Goal: Task Accomplishment & Management: Use online tool/utility

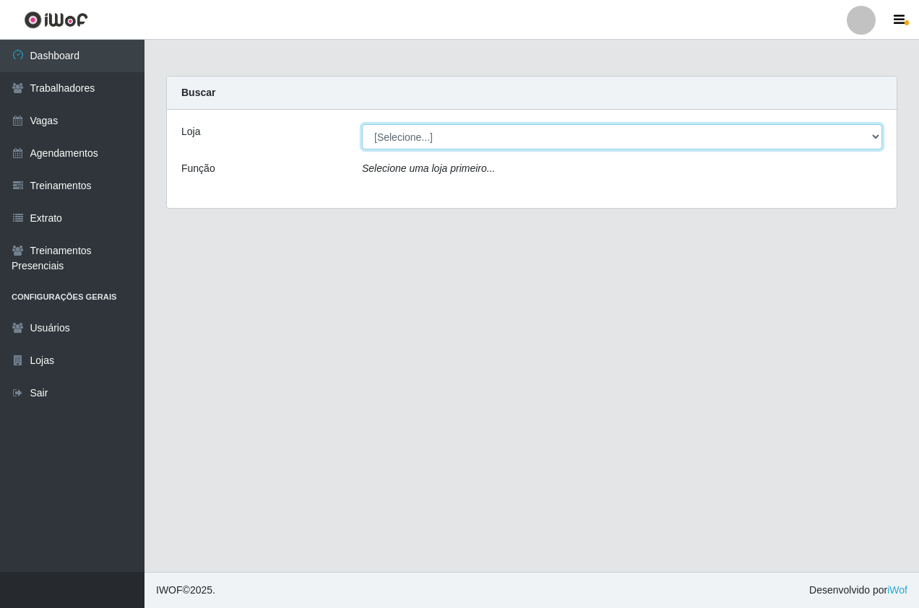
click at [455, 140] on select "[Selecione...] Pizza Nostra" at bounding box center [622, 136] width 520 height 25
select select "337"
click at [362, 124] on select "[Selecione...] Pizza Nostra" at bounding box center [622, 136] width 520 height 25
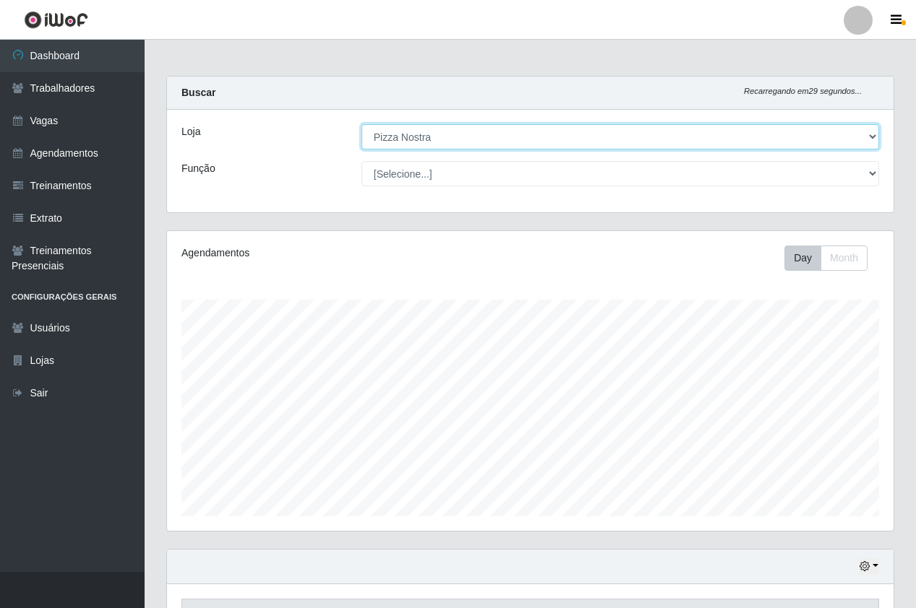
scroll to position [416, 0]
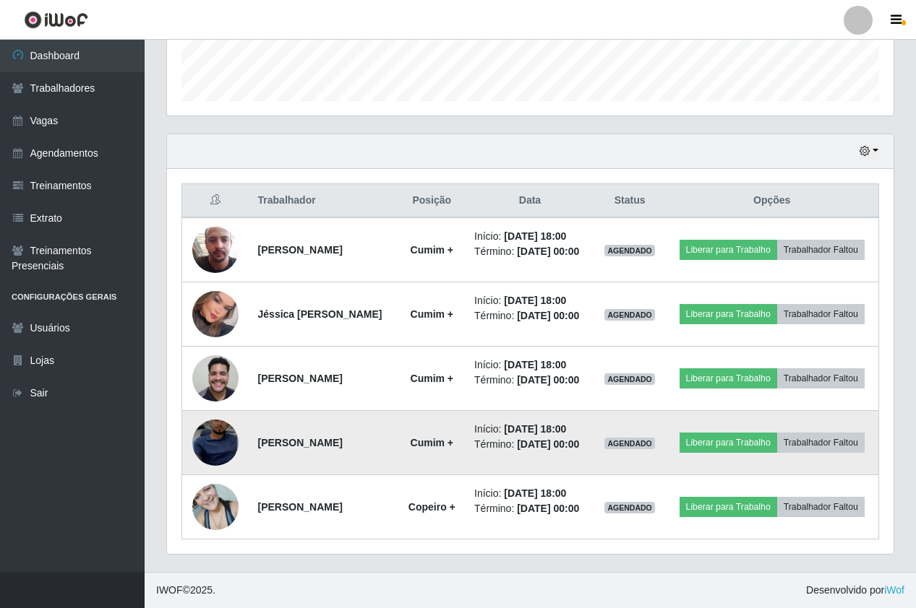
click at [230, 436] on img at bounding box center [215, 443] width 46 height 100
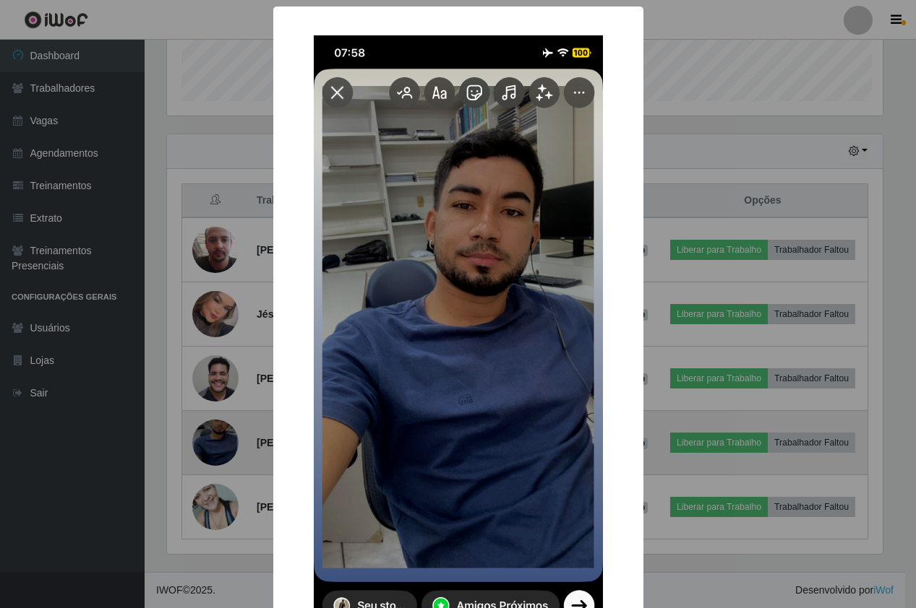
scroll to position [300, 719]
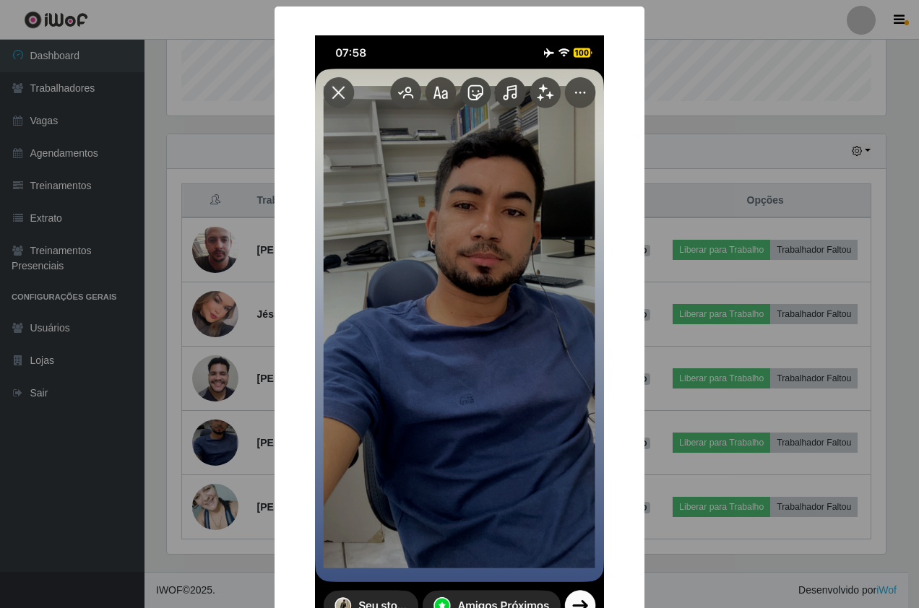
click at [740, 174] on div "× OK Cancel" at bounding box center [459, 304] width 919 height 608
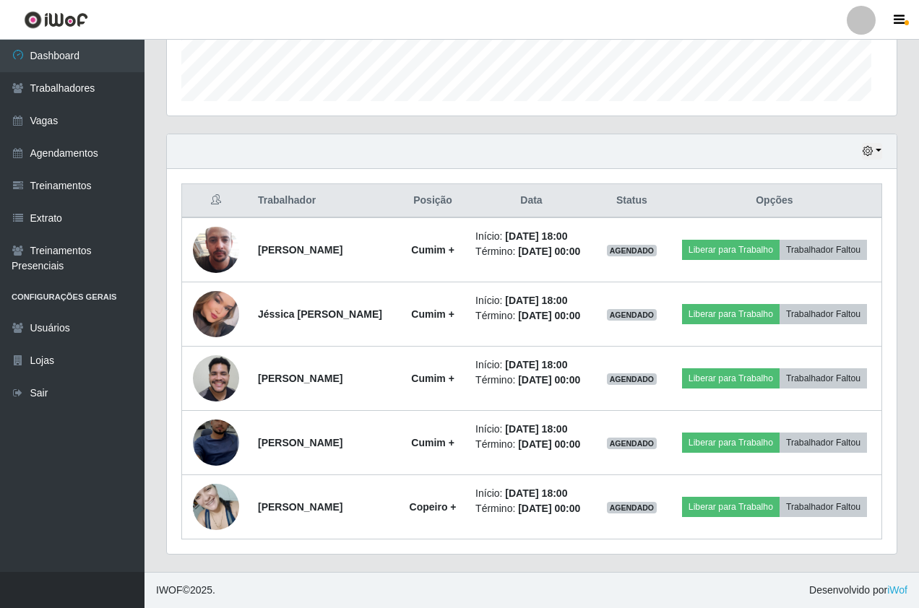
click at [737, 176] on div "Trabalhador Posição Data Status Opções [PERSON_NAME] + Início: [DATE] 18:00 Tér…" at bounding box center [532, 361] width 730 height 385
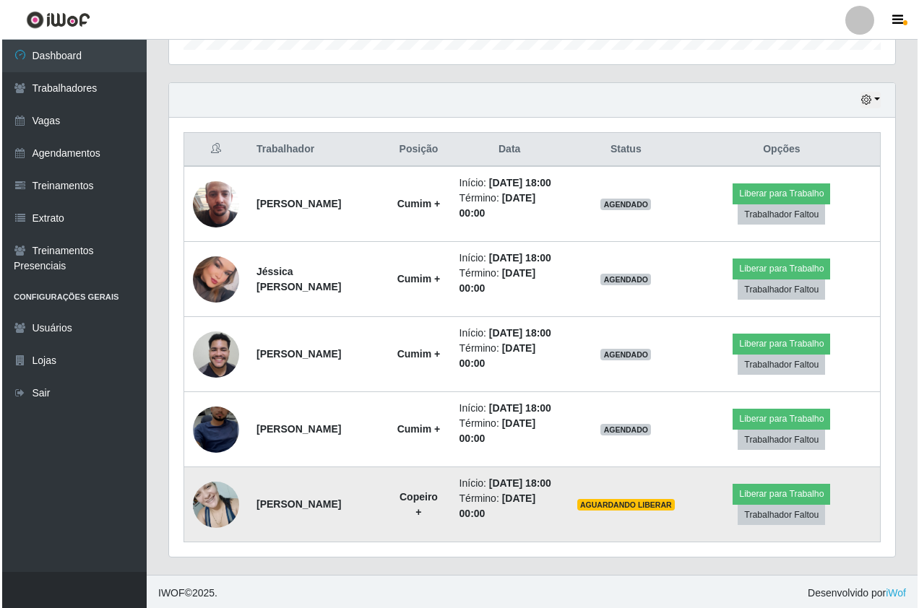
scroll to position [470, 0]
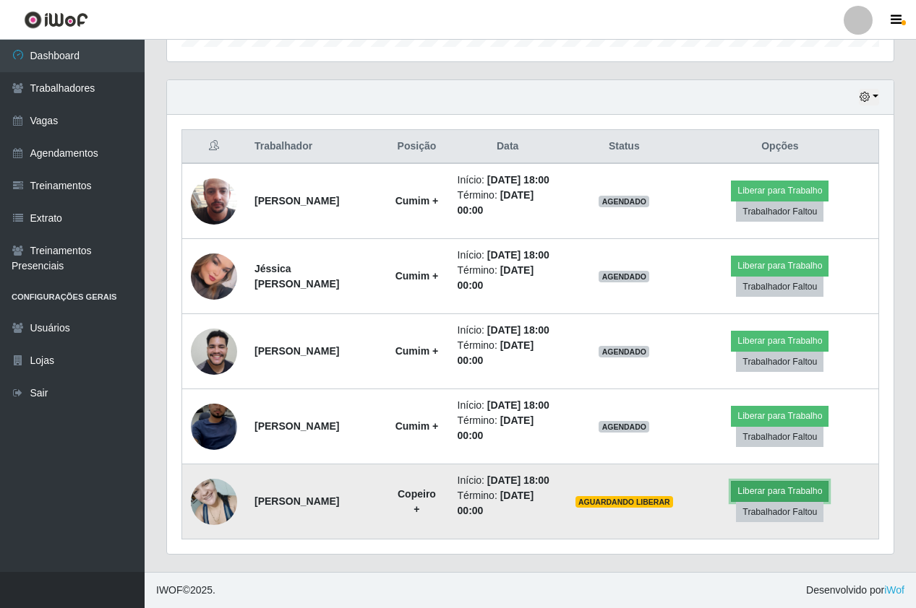
click at [755, 499] on button "Liberar para Trabalho" at bounding box center [780, 491] width 98 height 20
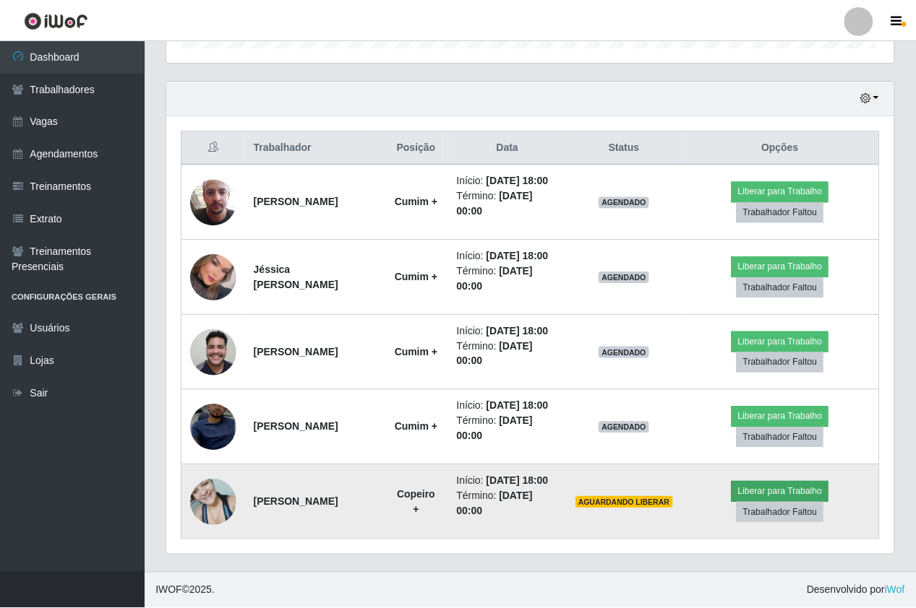
scroll to position [300, 719]
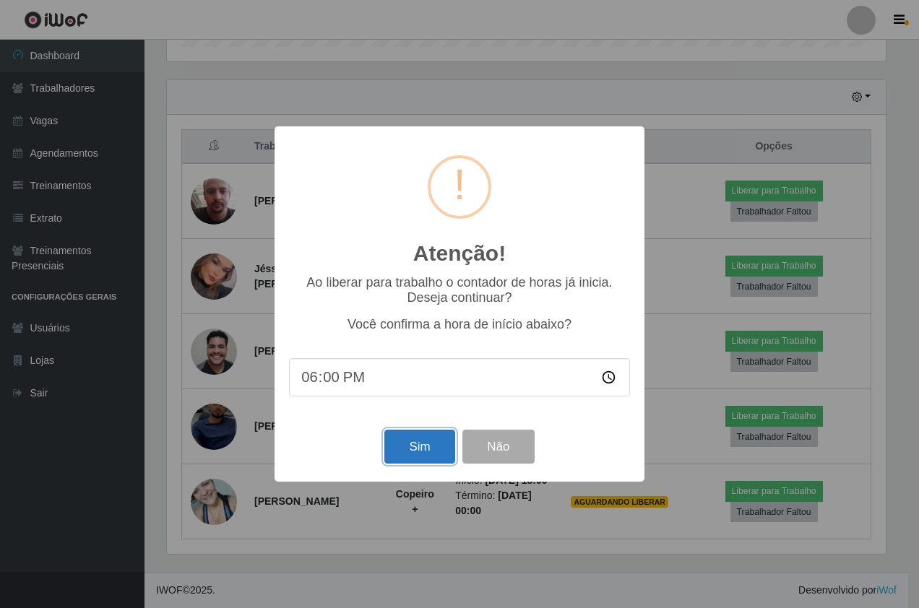
click at [434, 449] on button "Sim" at bounding box center [419, 447] width 70 height 34
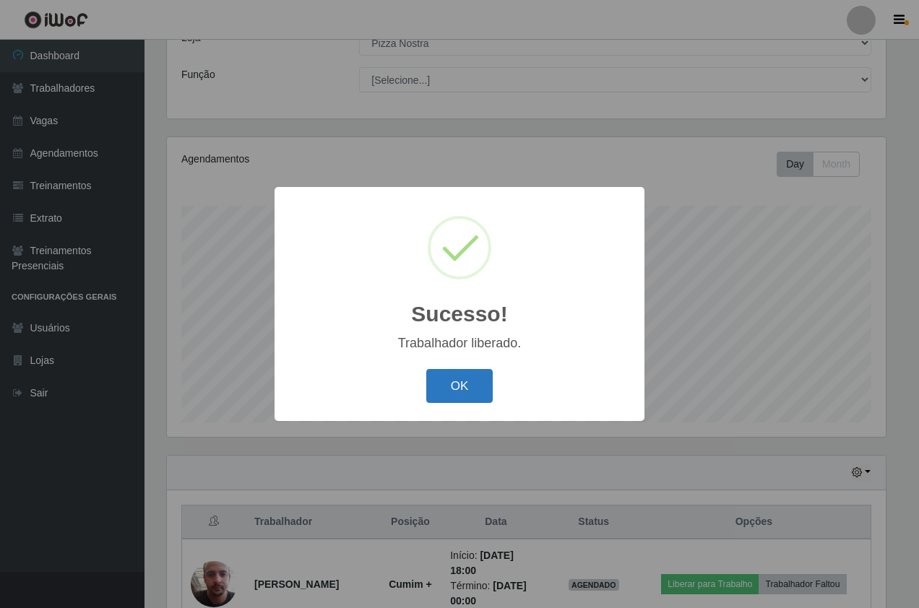
click at [449, 403] on button "OK" at bounding box center [459, 386] width 67 height 34
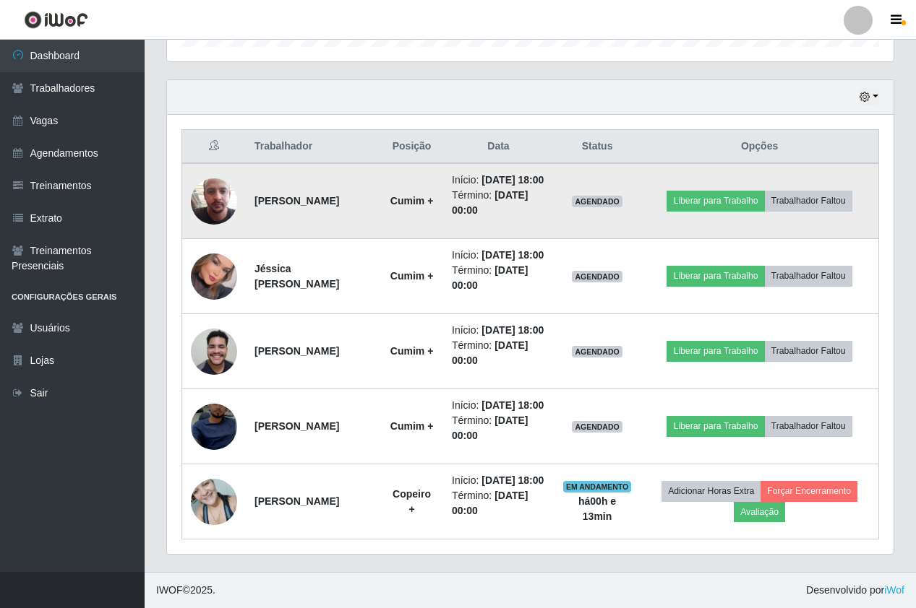
scroll to position [546, 0]
click at [730, 191] on button "Liberar para Trabalho" at bounding box center [715, 201] width 98 height 20
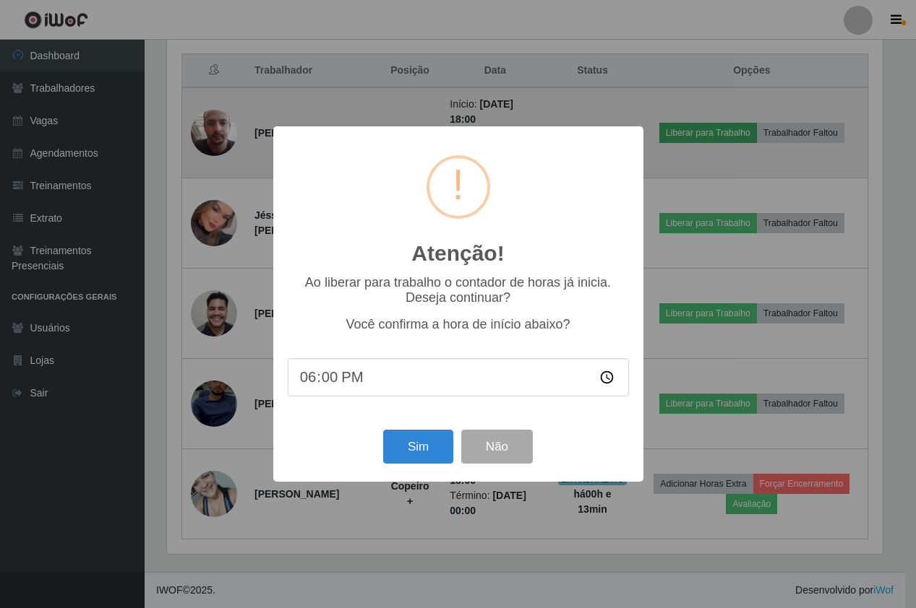
scroll to position [300, 719]
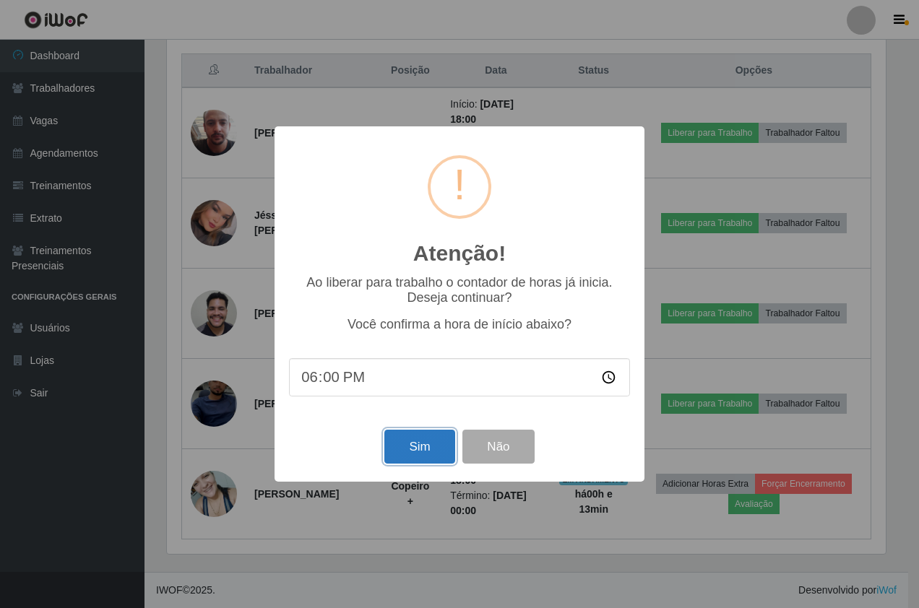
click at [396, 459] on button "Sim" at bounding box center [419, 447] width 70 height 34
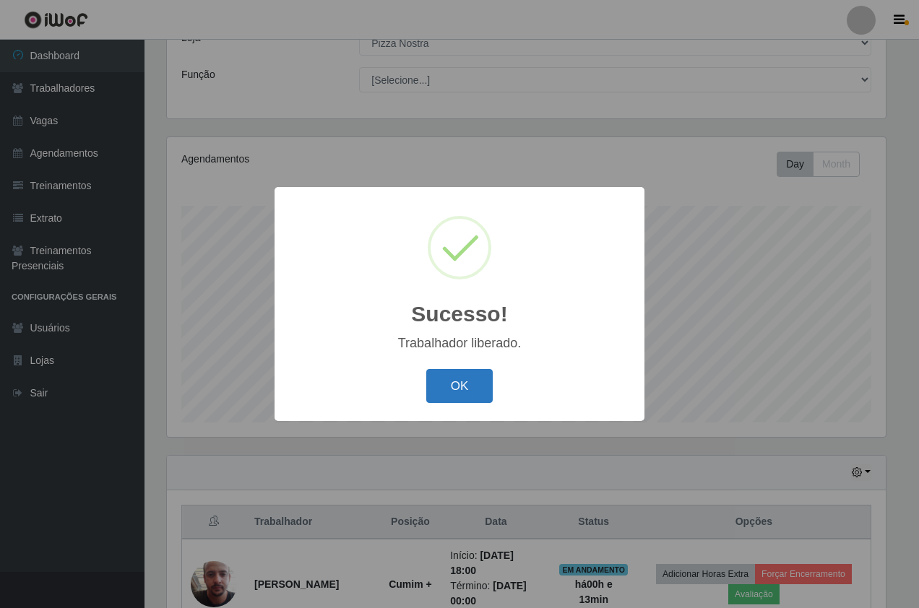
click at [466, 379] on button "OK" at bounding box center [459, 386] width 67 height 34
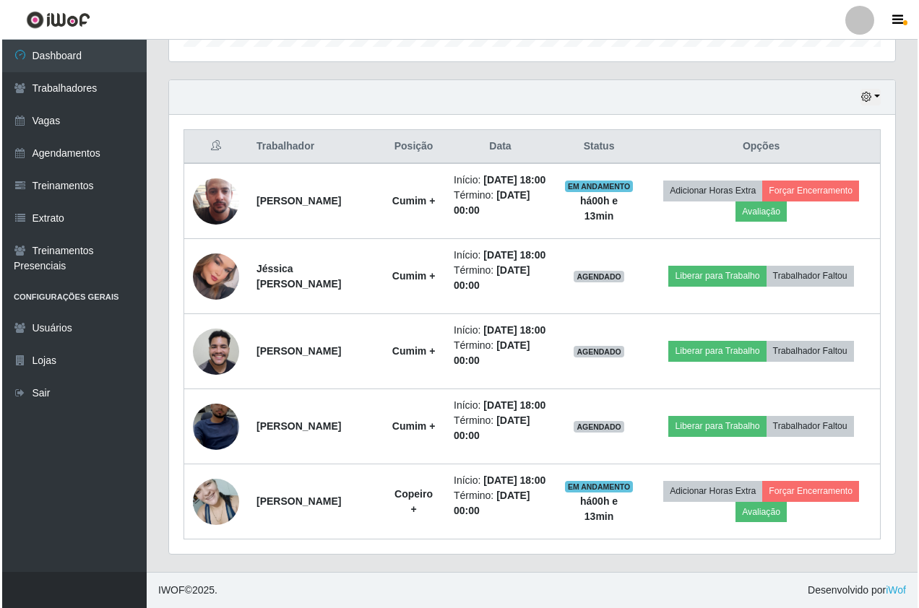
scroll to position [546, 0]
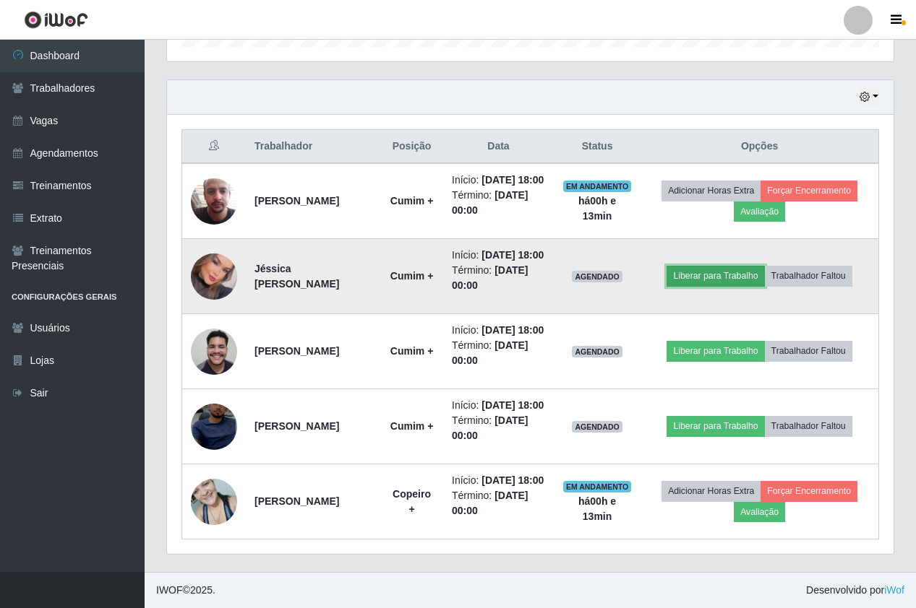
click at [680, 266] on button "Liberar para Trabalho" at bounding box center [715, 276] width 98 height 20
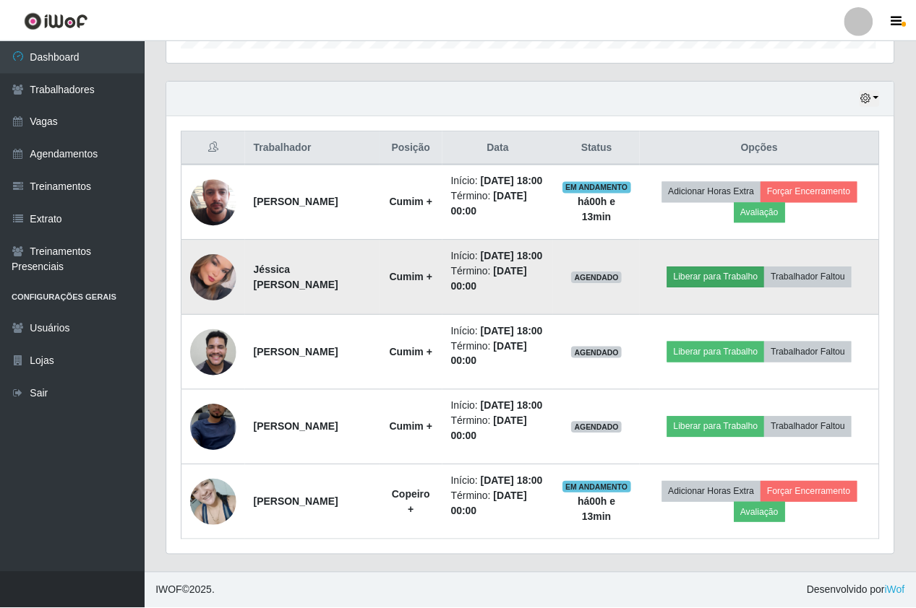
scroll to position [300, 719]
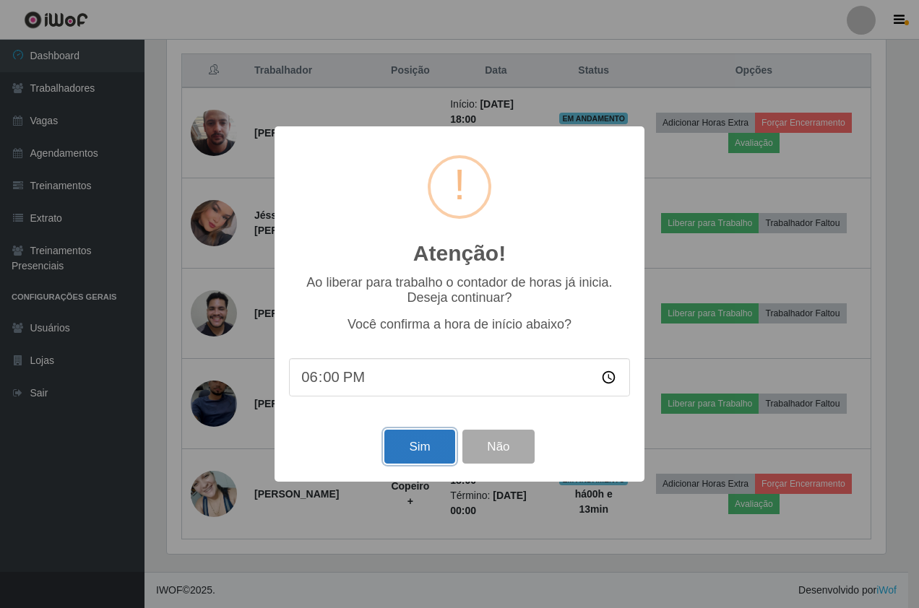
click at [442, 463] on button "Sim" at bounding box center [419, 447] width 70 height 34
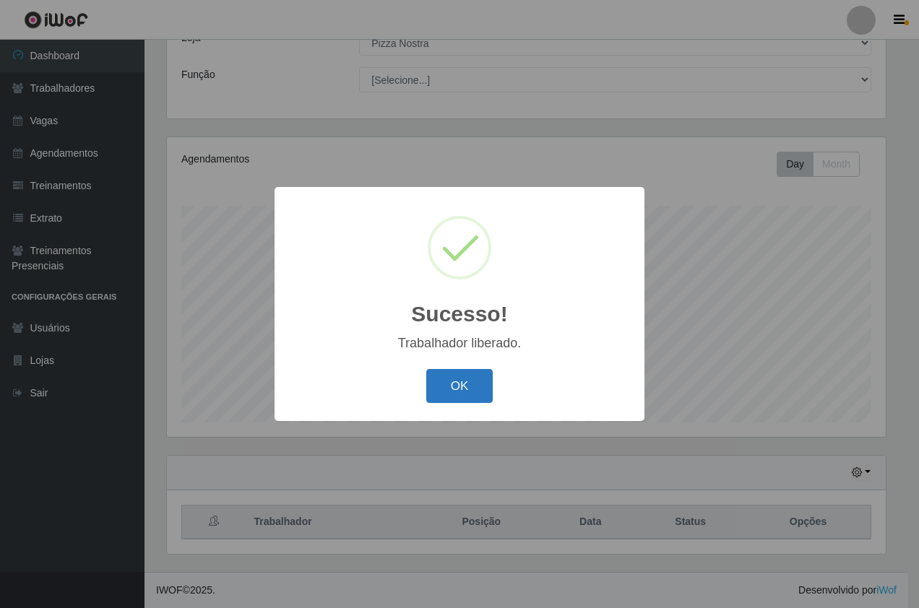
click at [452, 393] on button "OK" at bounding box center [459, 386] width 67 height 34
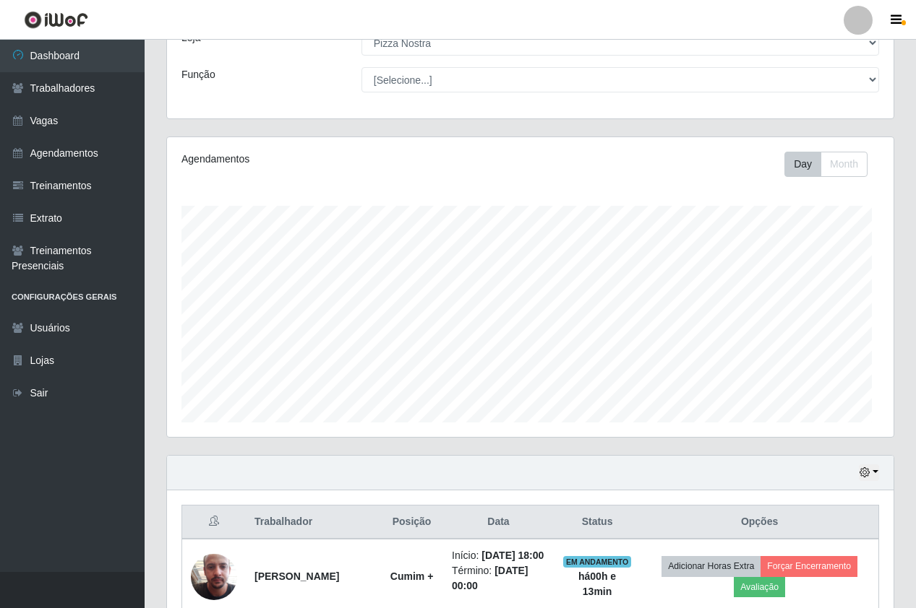
scroll to position [0, 0]
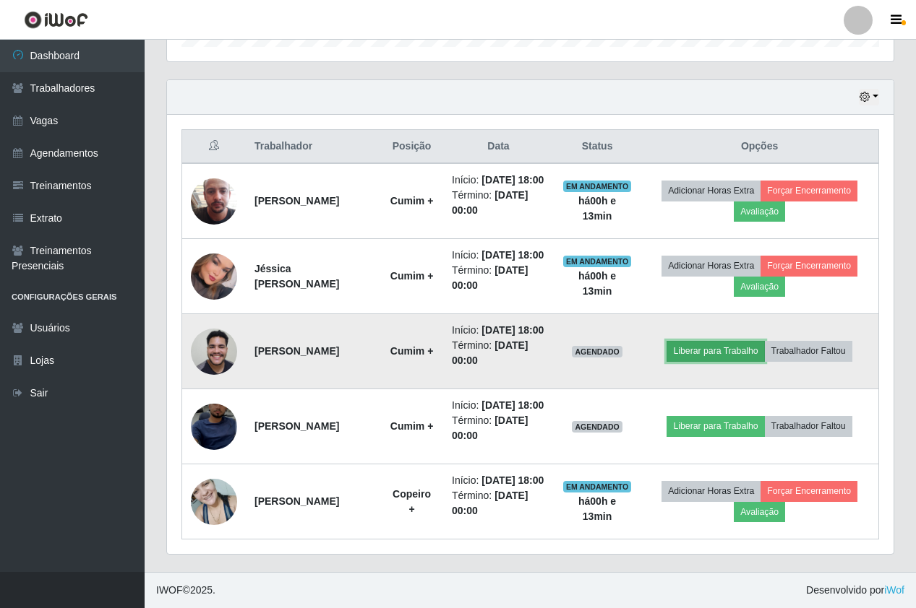
click at [723, 341] on button "Liberar para Trabalho" at bounding box center [715, 351] width 98 height 20
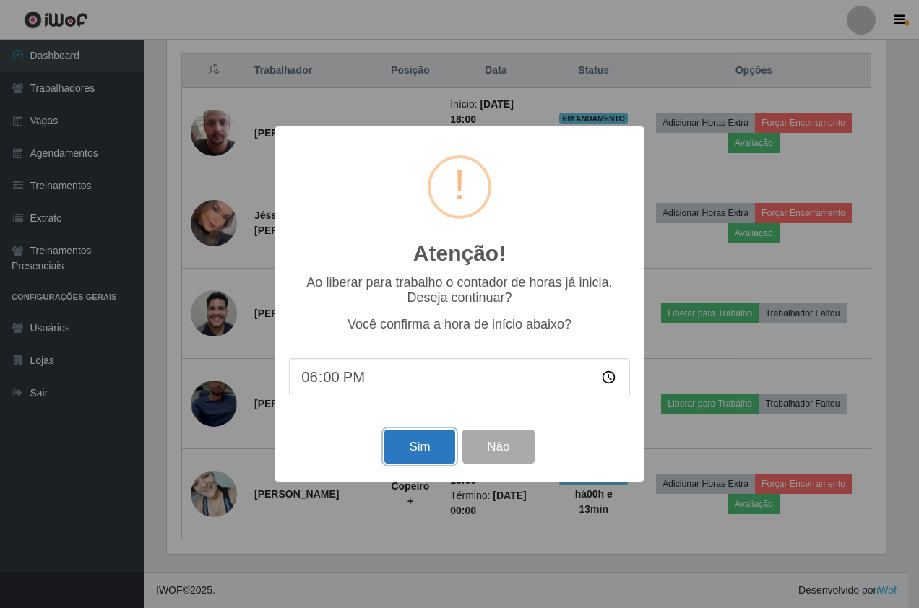
click at [414, 434] on button "Sim" at bounding box center [419, 447] width 70 height 34
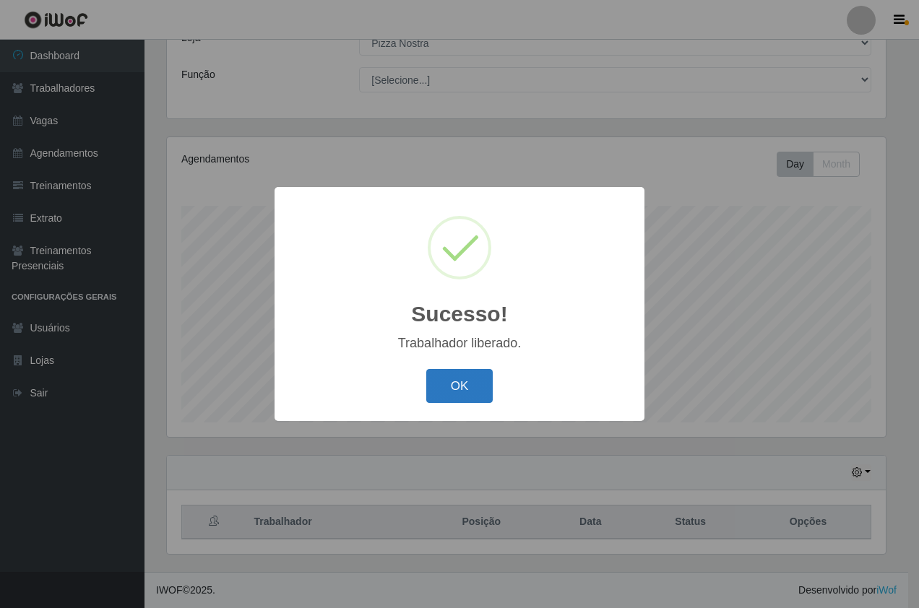
click at [440, 383] on button "OK" at bounding box center [459, 386] width 67 height 34
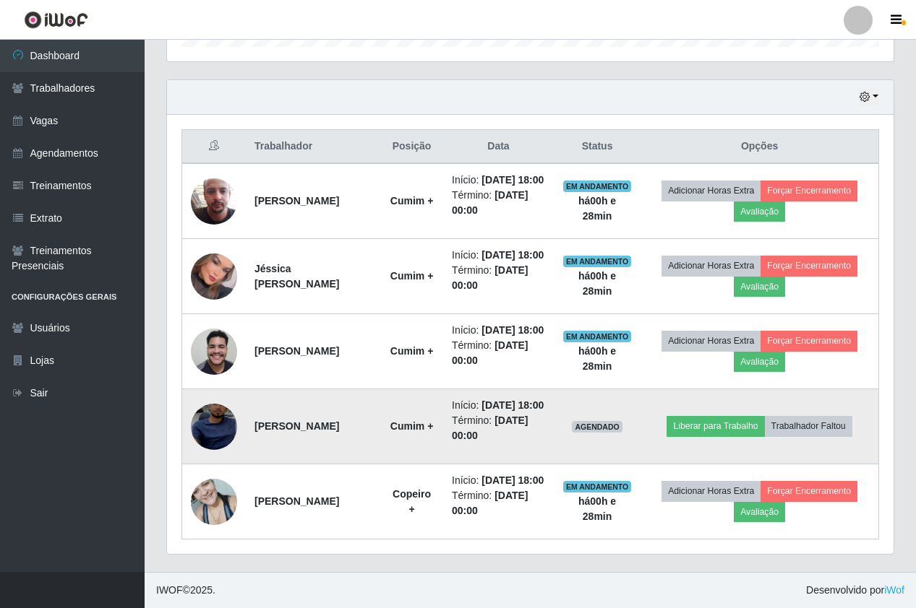
scroll to position [546, 0]
click at [717, 416] on button "Liberar para Trabalho" at bounding box center [715, 426] width 98 height 20
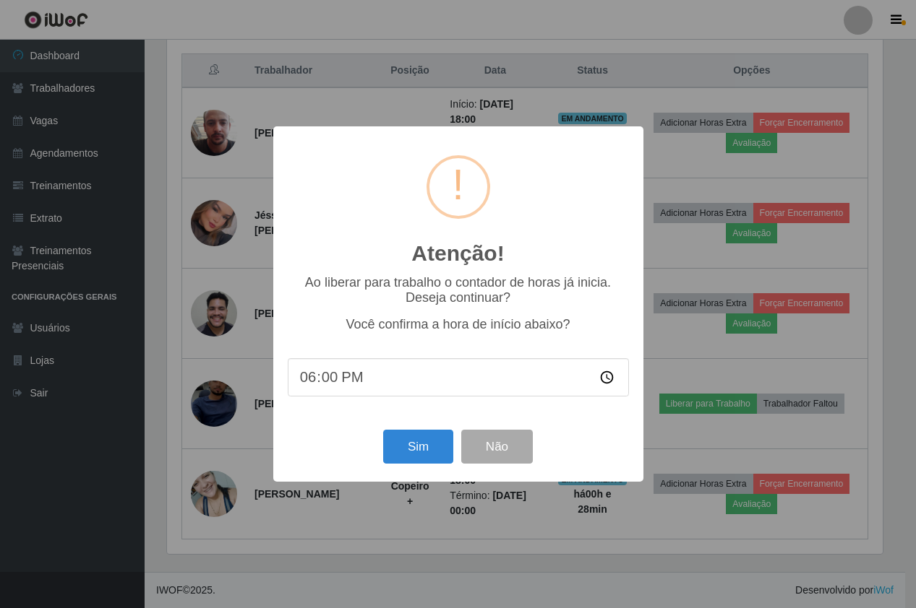
scroll to position [300, 719]
click at [434, 442] on button "Sim" at bounding box center [419, 447] width 70 height 34
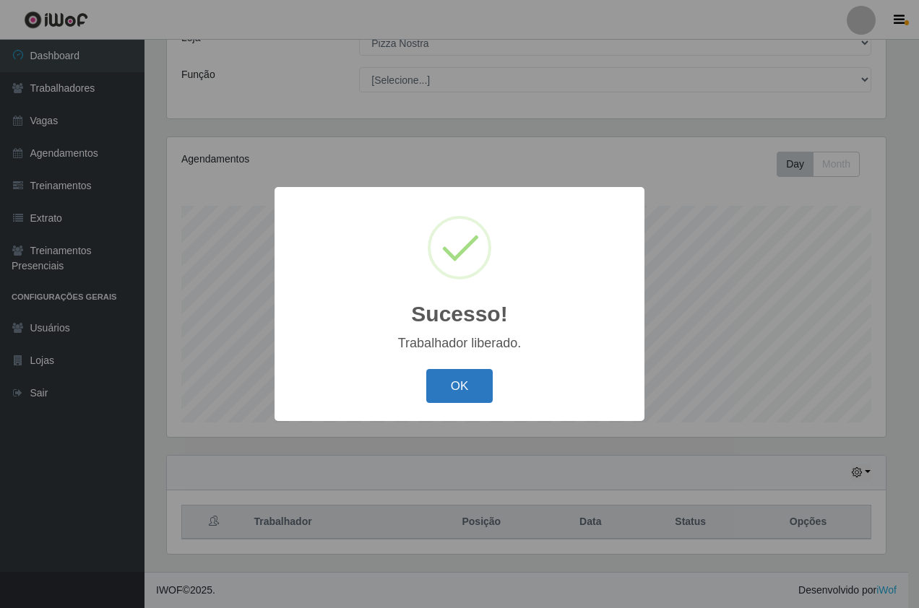
click at [460, 385] on button "OK" at bounding box center [459, 386] width 67 height 34
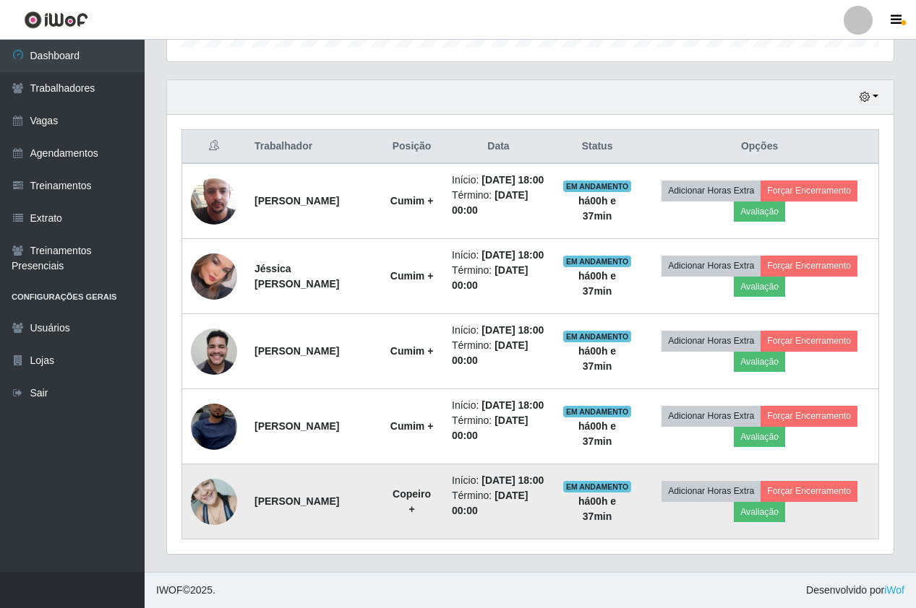
scroll to position [546, 0]
